Goal: Task Accomplishment & Management: Use online tool/utility

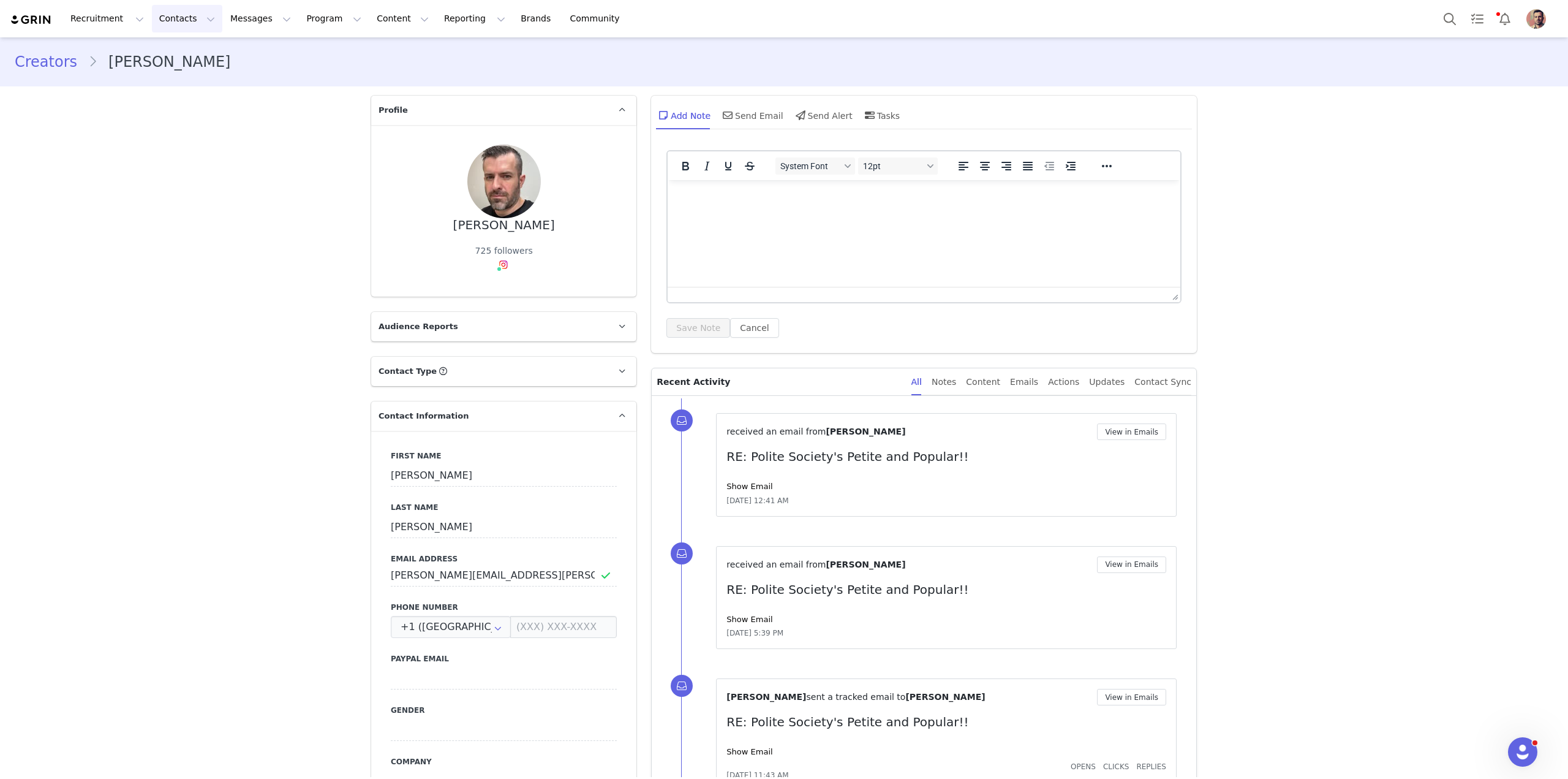
click at [167, 19] on button "Contacts Contacts" at bounding box center [187, 18] width 70 height 27
click at [197, 60] on div "Creators" at bounding box center [188, 54] width 82 height 13
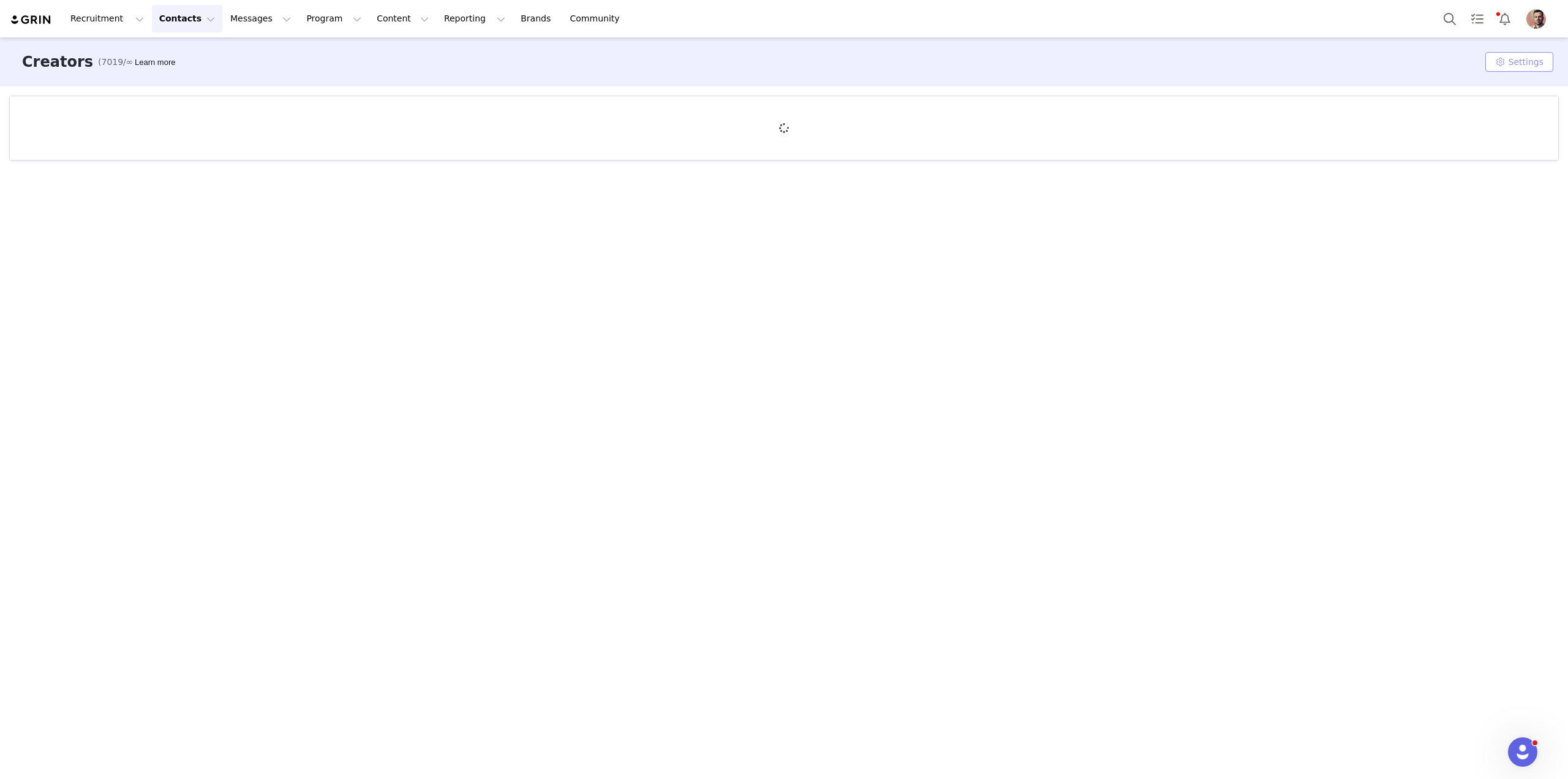
click at [1521, 68] on button "Settings" at bounding box center [1519, 62] width 68 height 19
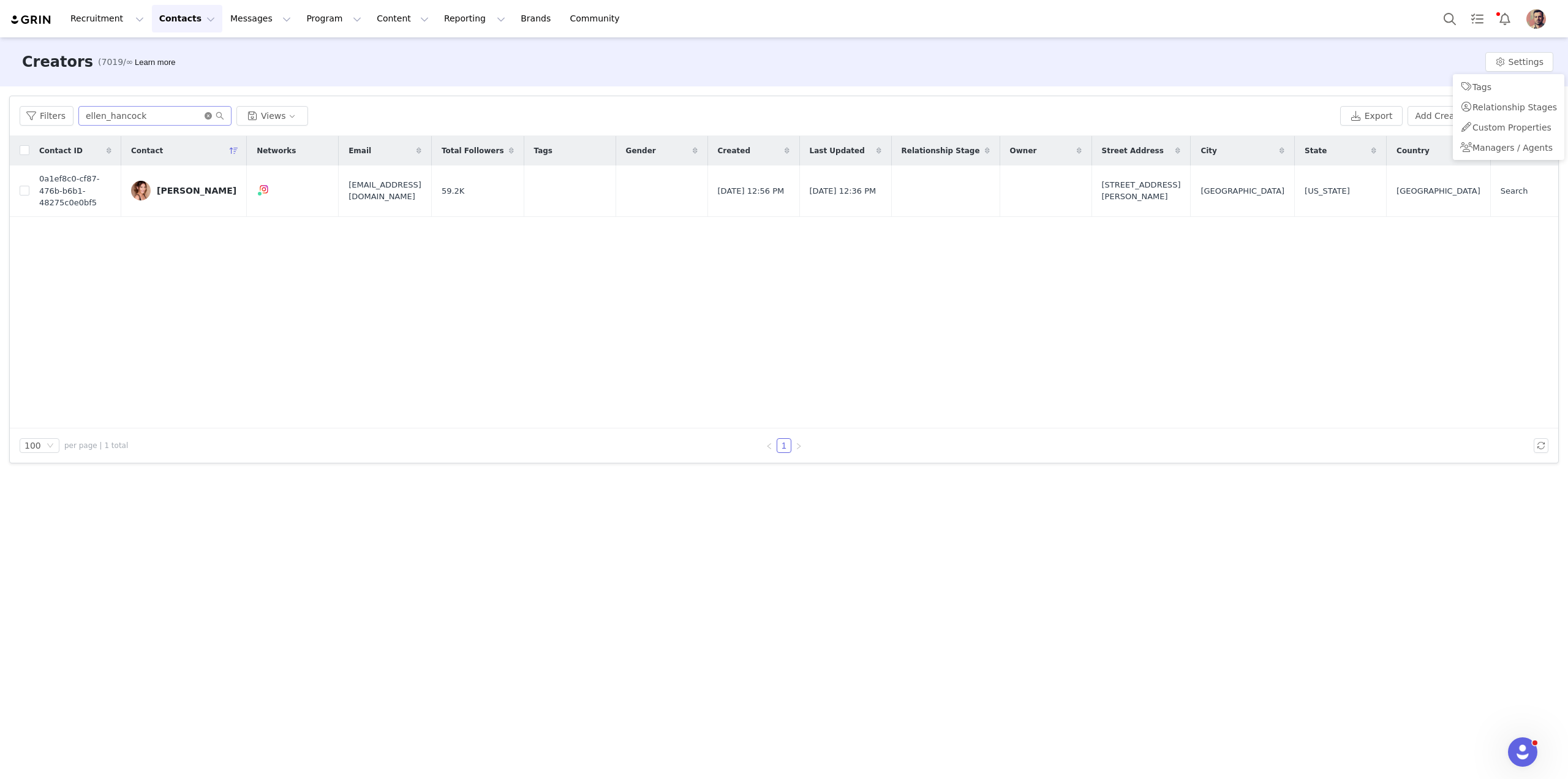
click at [206, 118] on icon "icon: close-circle" at bounding box center [208, 115] width 7 height 7
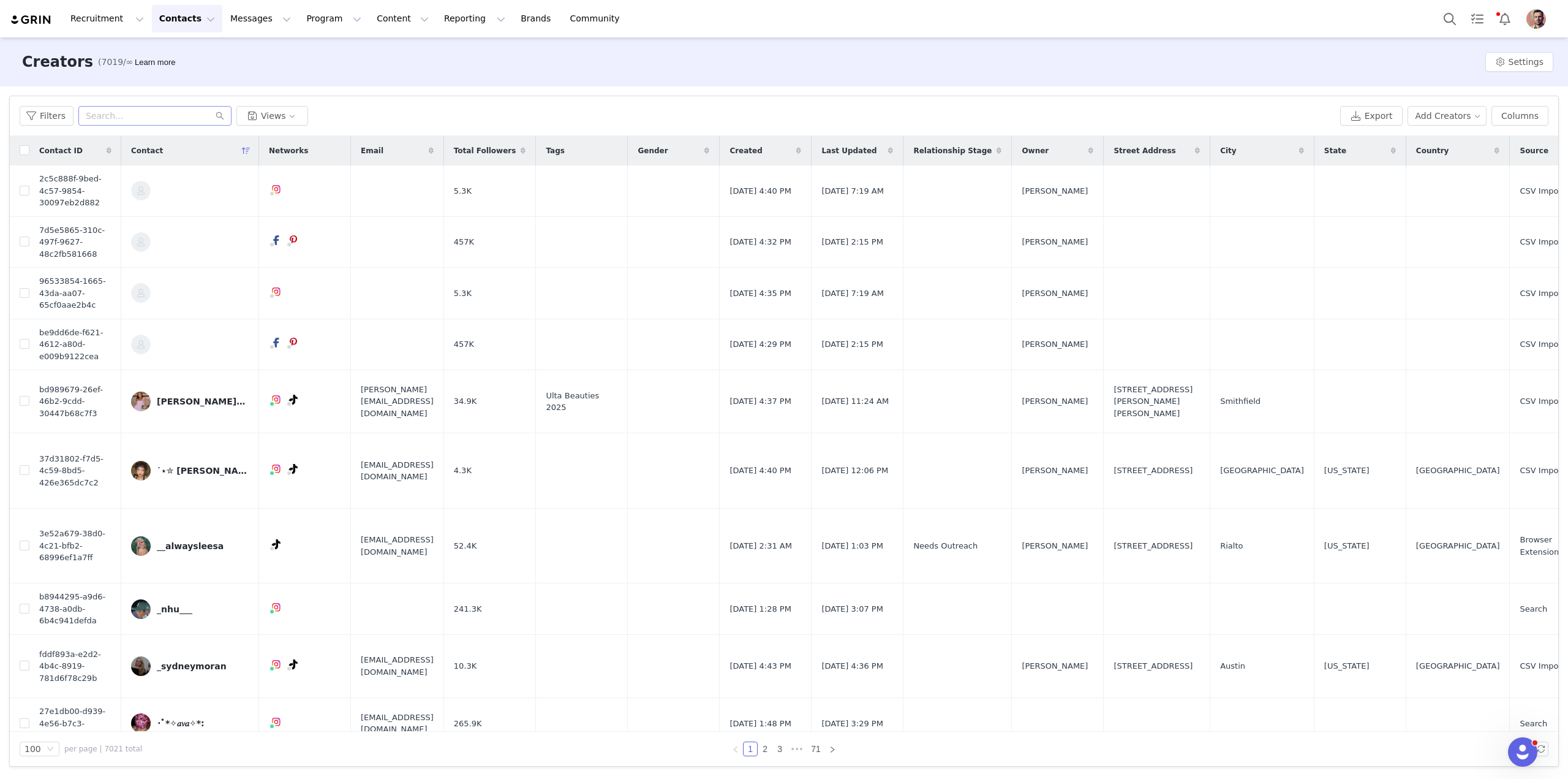
click at [1541, 24] on img "Profile" at bounding box center [1535, 19] width 19 height 19
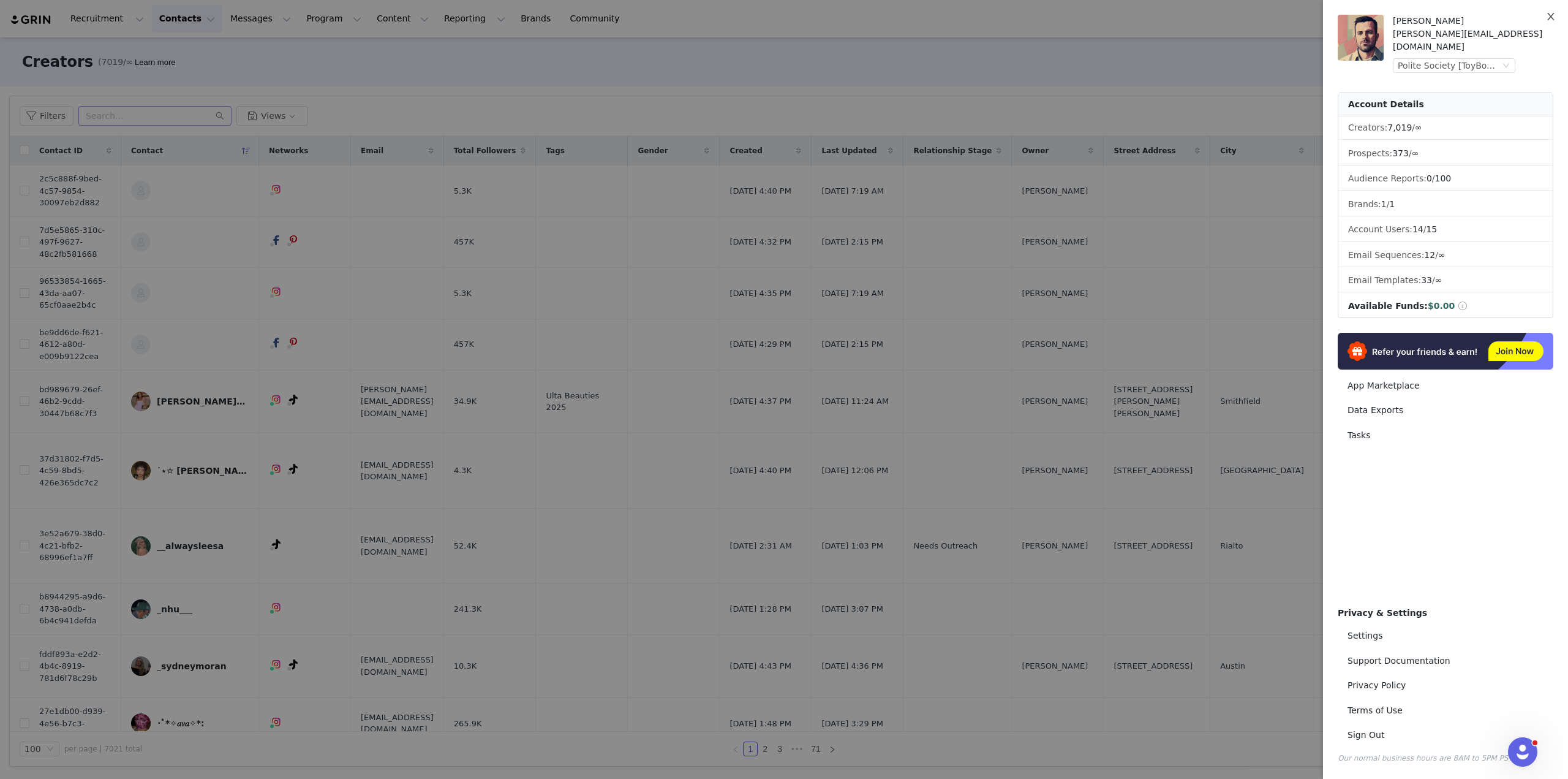
click at [1551, 19] on icon "icon: close" at bounding box center [1551, 16] width 10 height 10
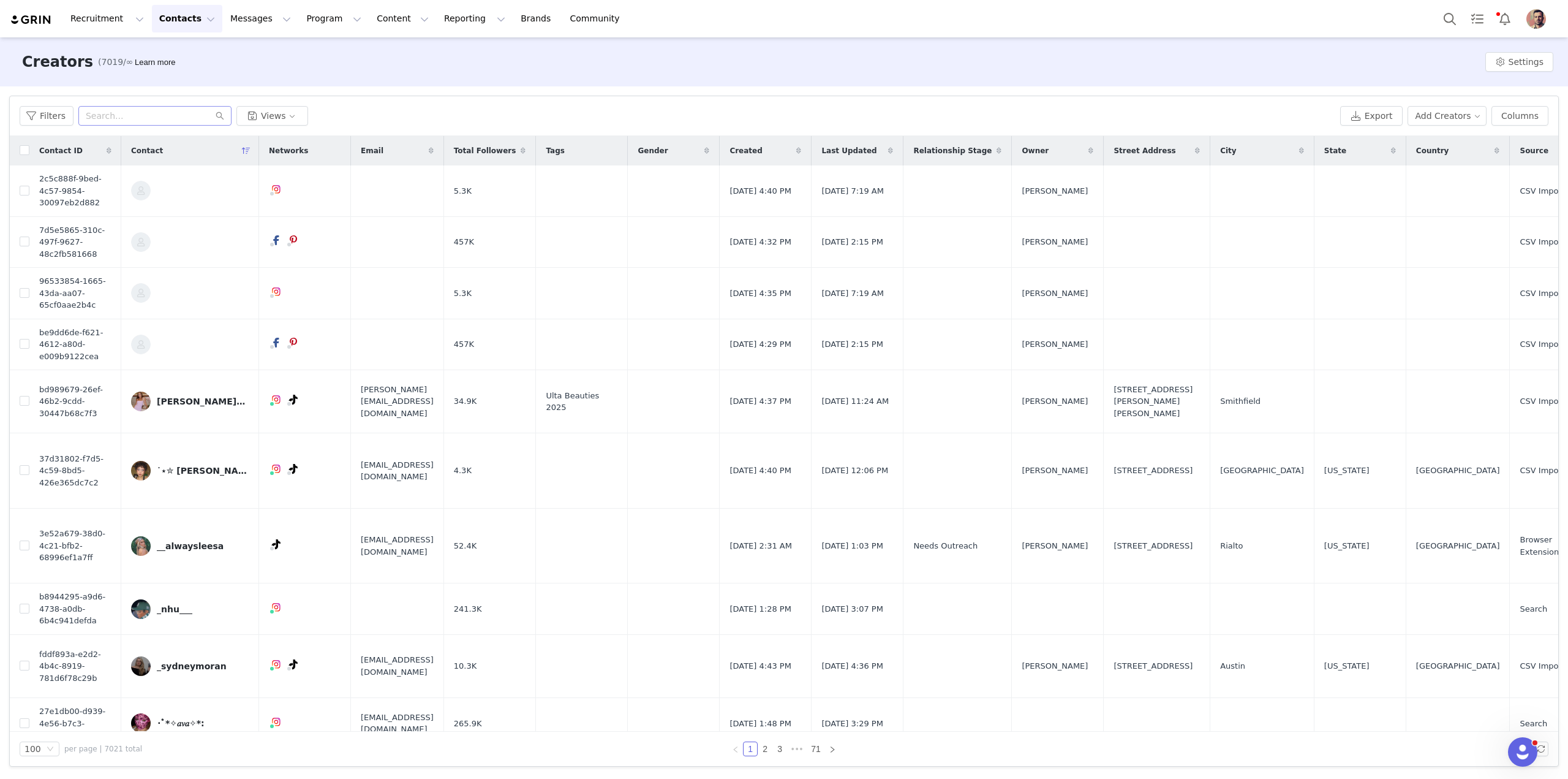
click at [1526, 16] on img "Profile" at bounding box center [1535, 19] width 19 height 19
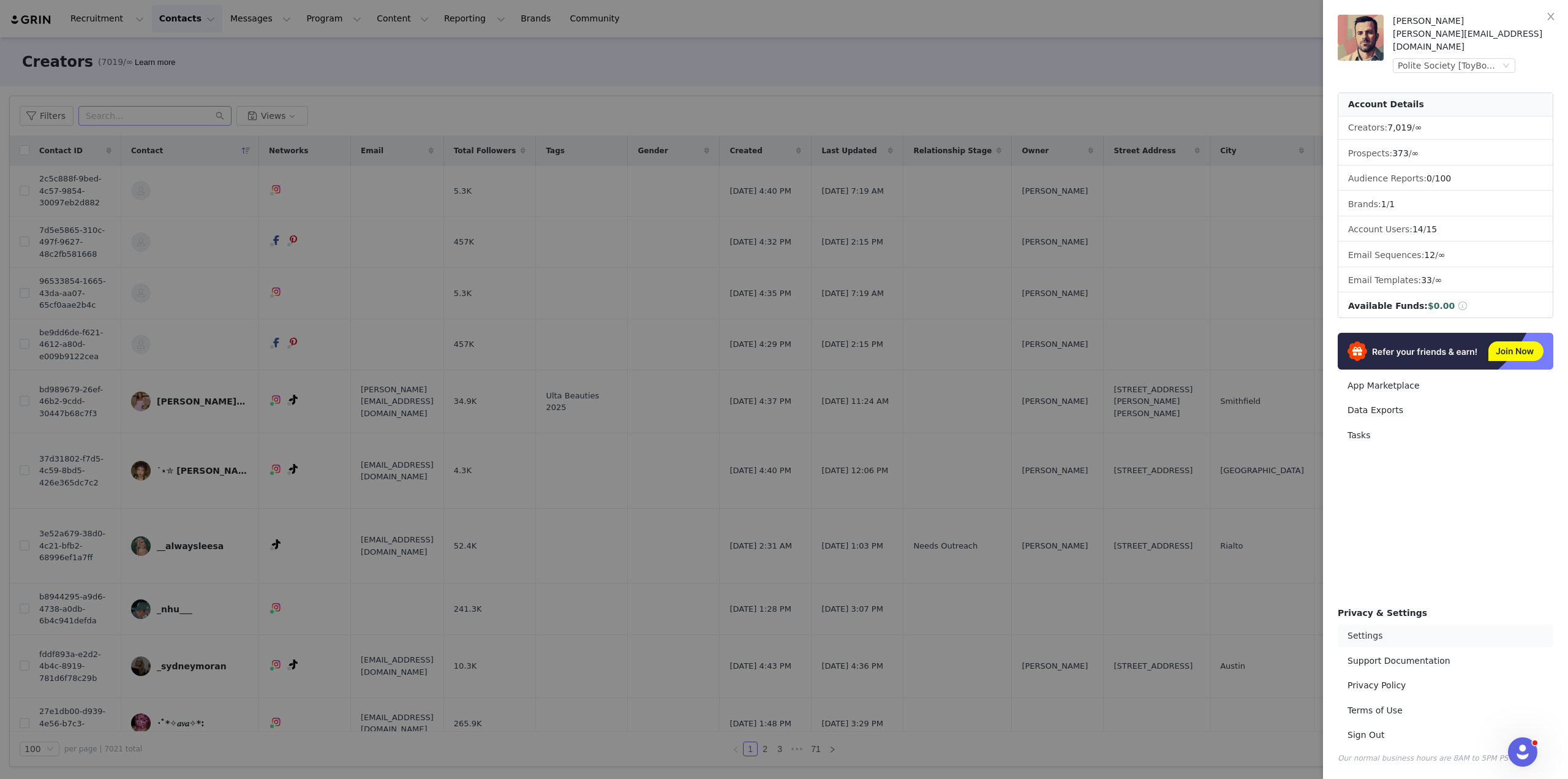
click at [1397, 636] on link "Settings" at bounding box center [1445, 636] width 216 height 23
select select "America/Los_Angeles"
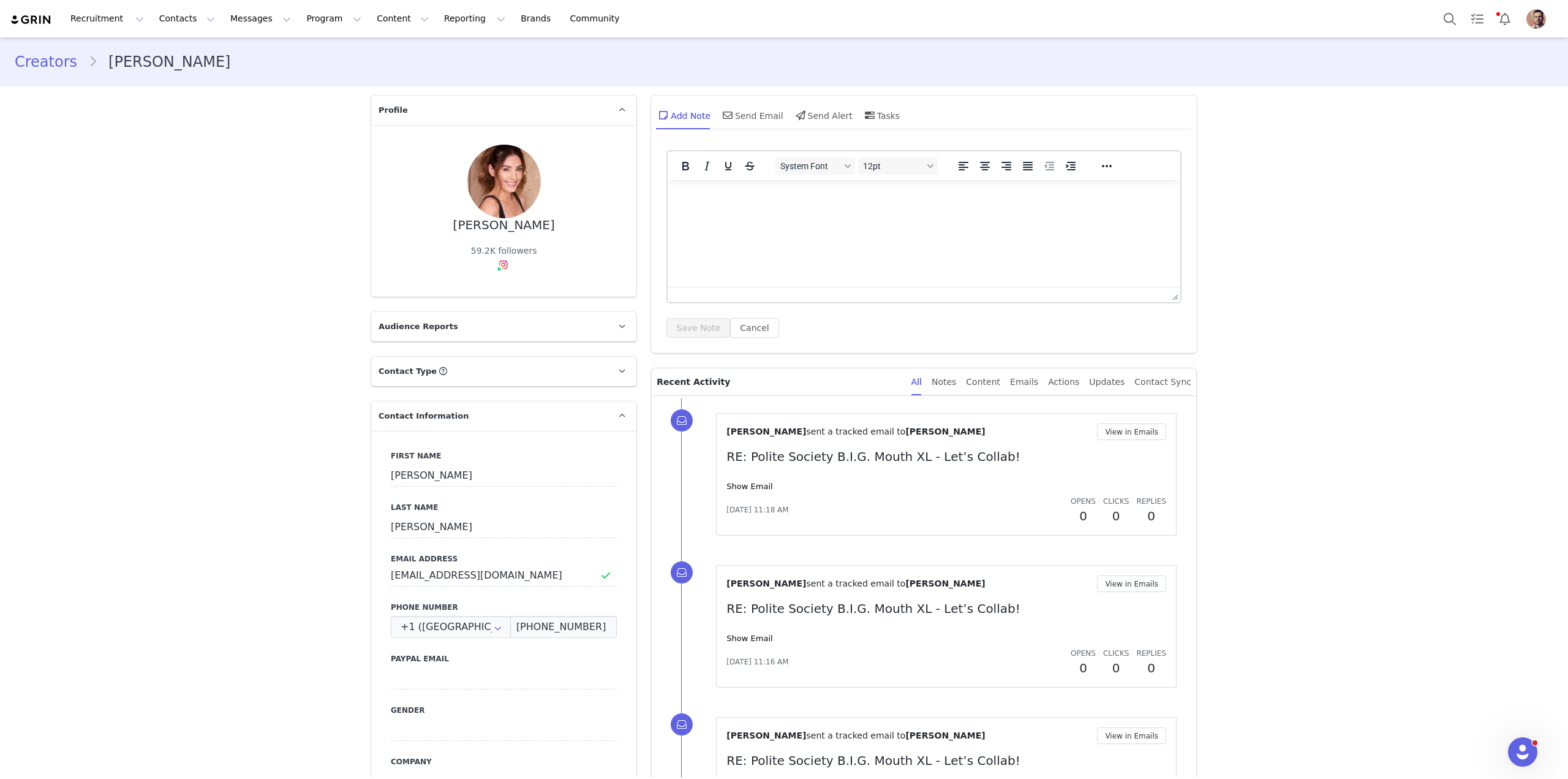
click at [1542, 17] on img "Profile" at bounding box center [1535, 19] width 19 height 19
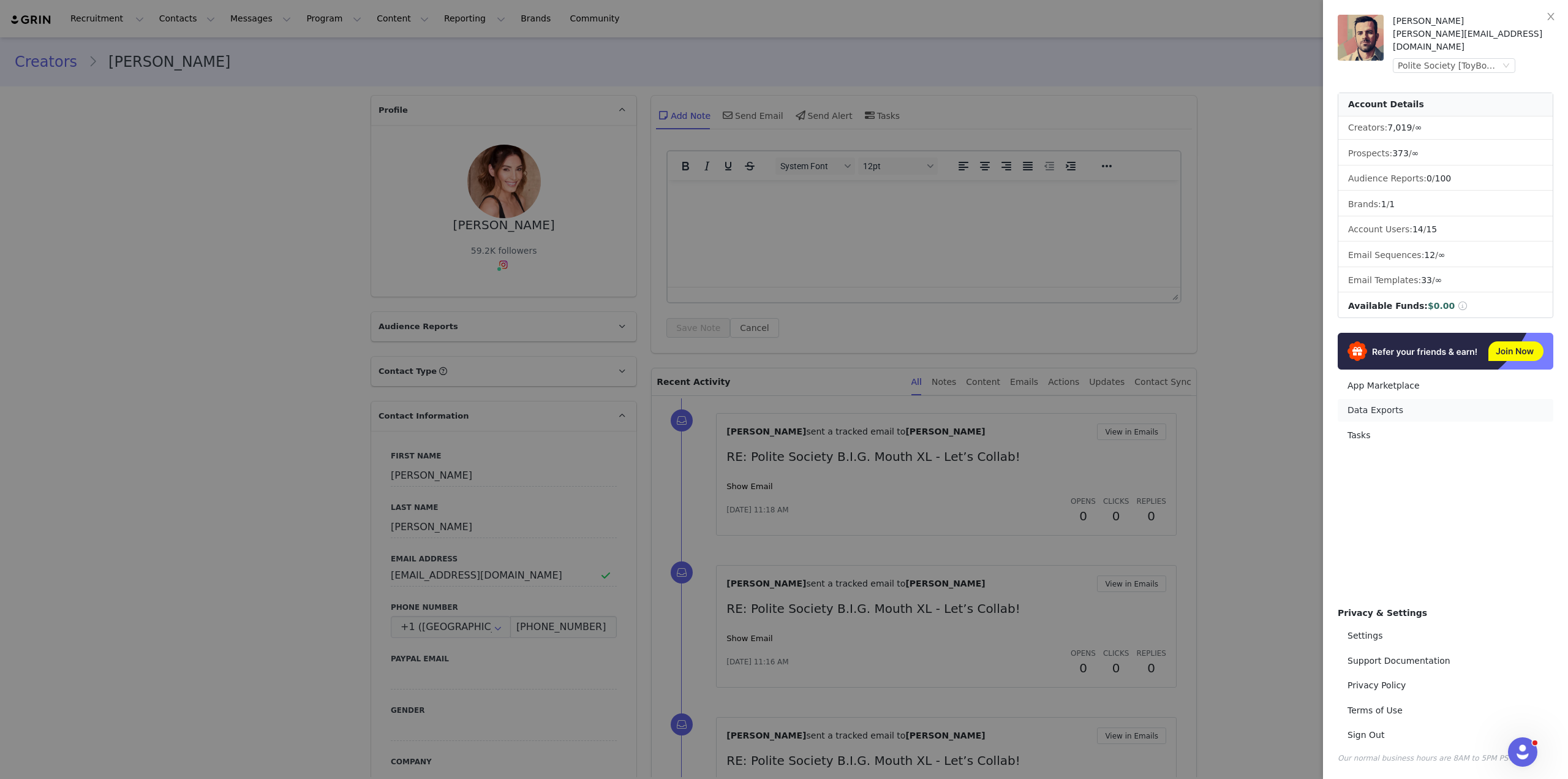
click at [1408, 399] on link "Data Exports" at bounding box center [1445, 410] width 216 height 23
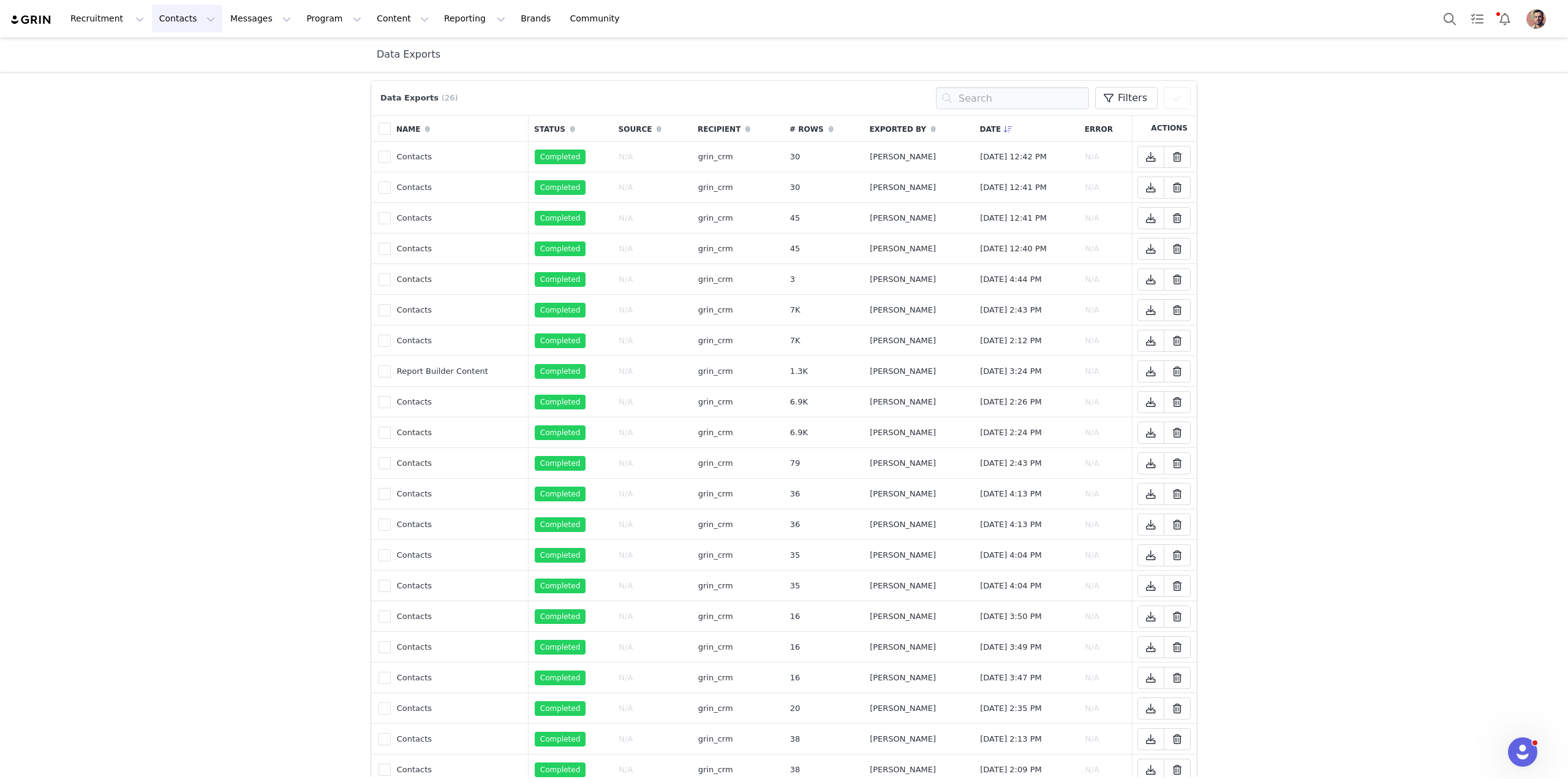
click at [175, 19] on button "Contacts Contacts" at bounding box center [187, 18] width 70 height 27
click at [186, 58] on div "Creators" at bounding box center [188, 54] width 82 height 13
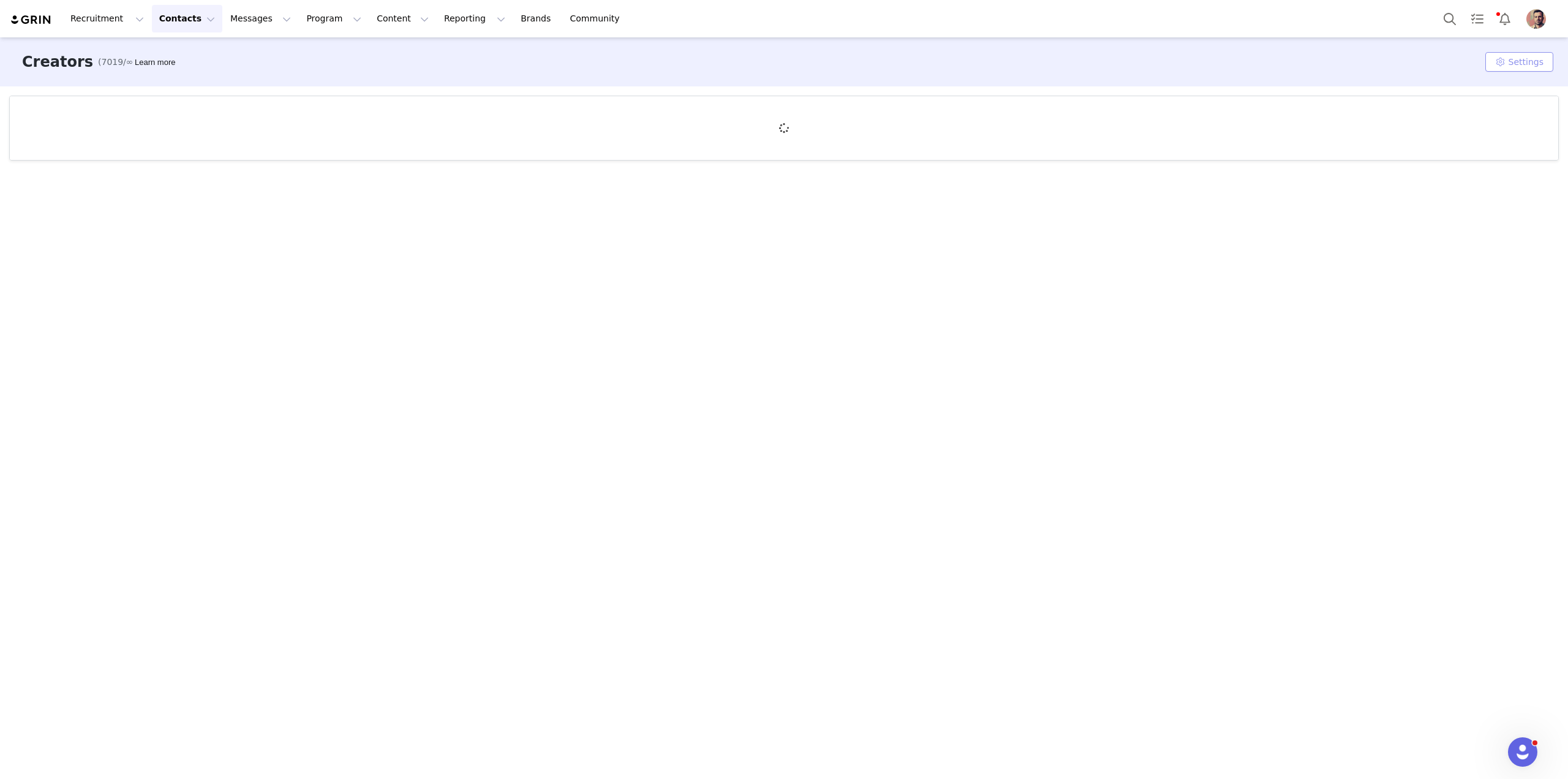
click at [1510, 65] on button "Settings" at bounding box center [1519, 62] width 68 height 19
click at [1510, 64] on button "Settings" at bounding box center [1519, 62] width 68 height 19
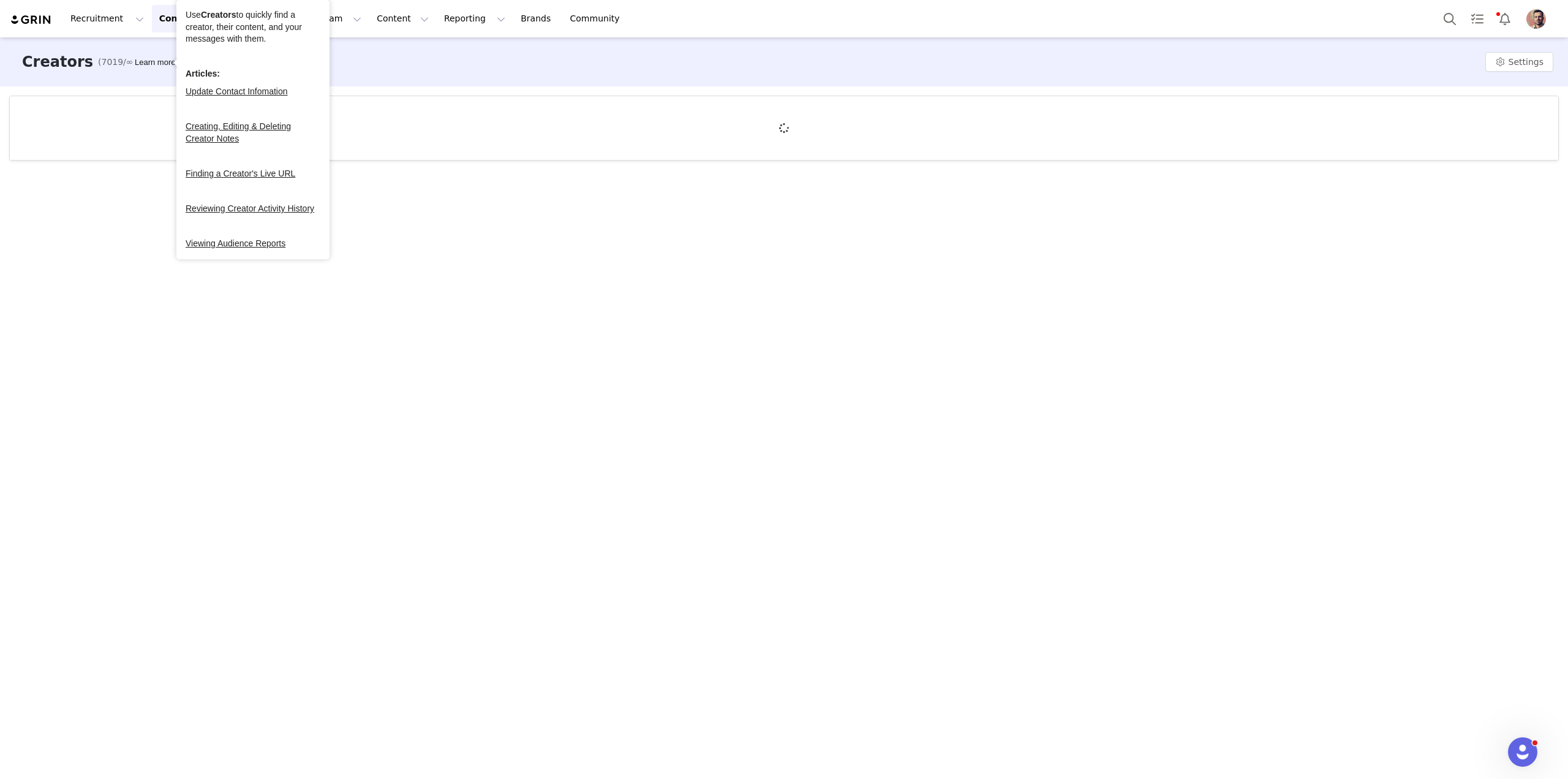
click at [156, 62] on div "Learn more" at bounding box center [155, 62] width 45 height 12
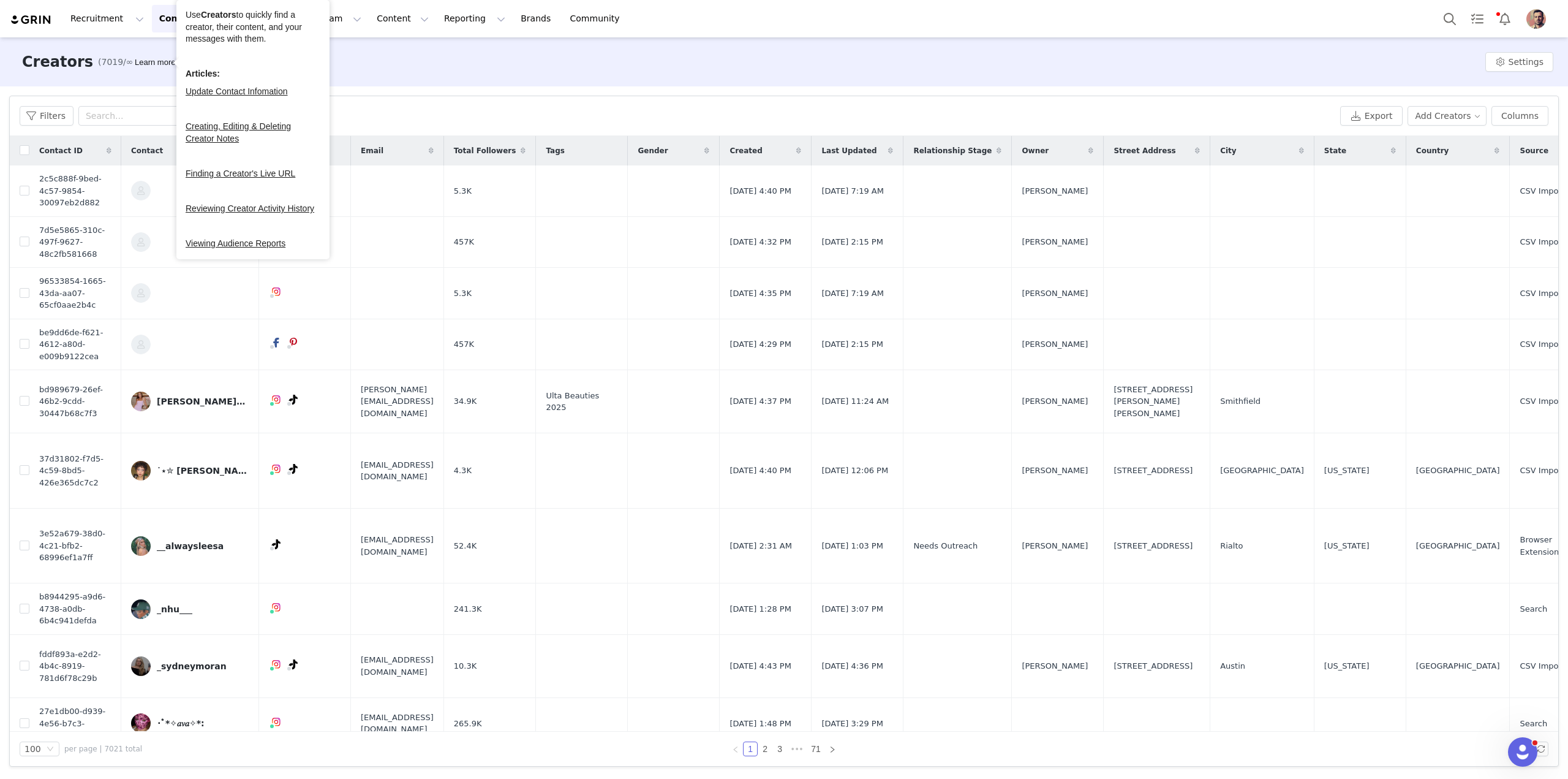
click at [516, 97] on div "Filters Views Export Add Creators Columns" at bounding box center [784, 116] width 1549 height 40
click at [1469, 120] on button "Add Creators" at bounding box center [1447, 115] width 79 height 19
click at [1457, 163] on span "Import Creators" at bounding box center [1457, 160] width 68 height 13
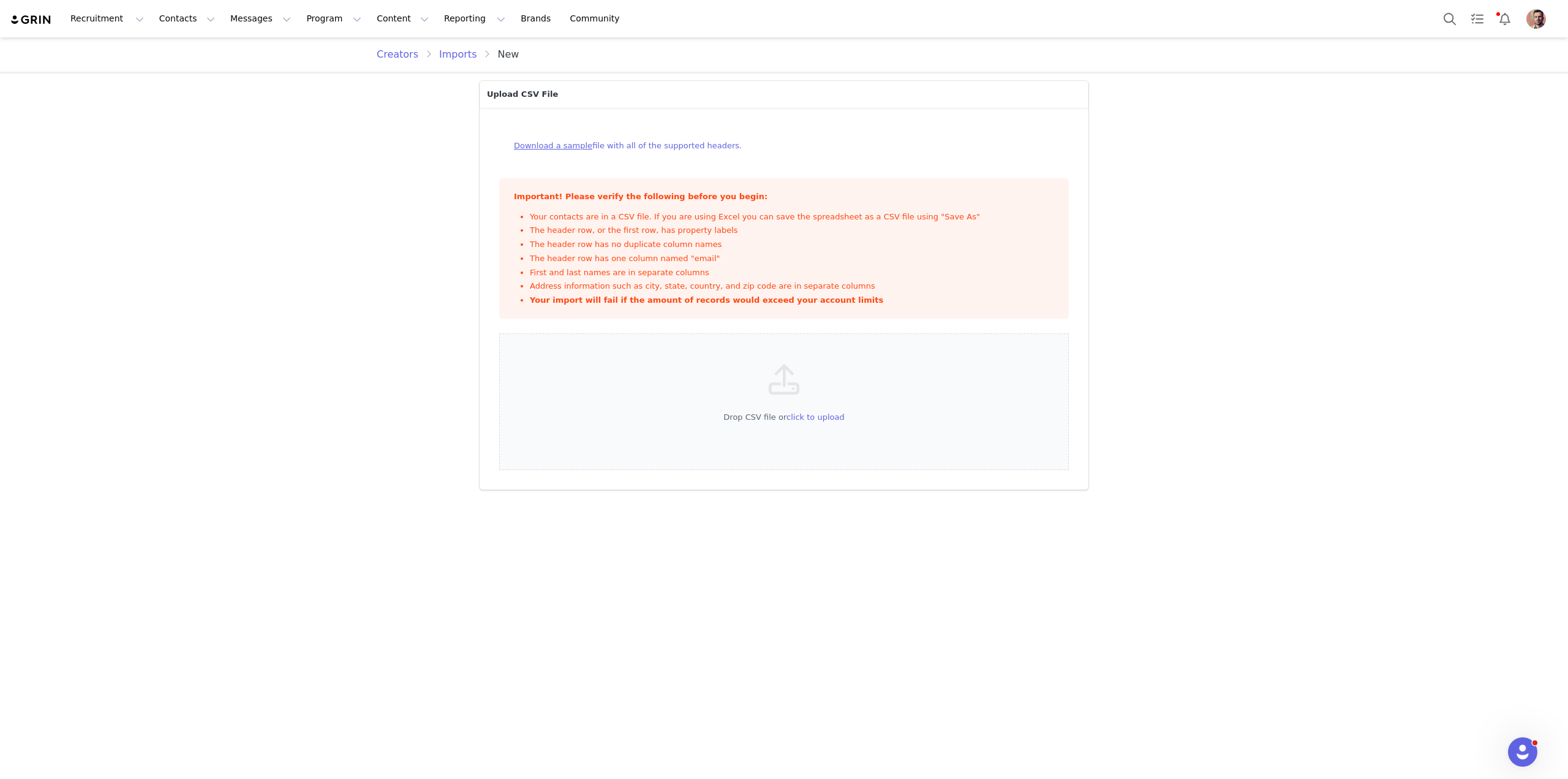
click at [562, 146] on link "Download a sample" at bounding box center [553, 146] width 79 height 9
